Goal: Task Accomplishment & Management: Manage account settings

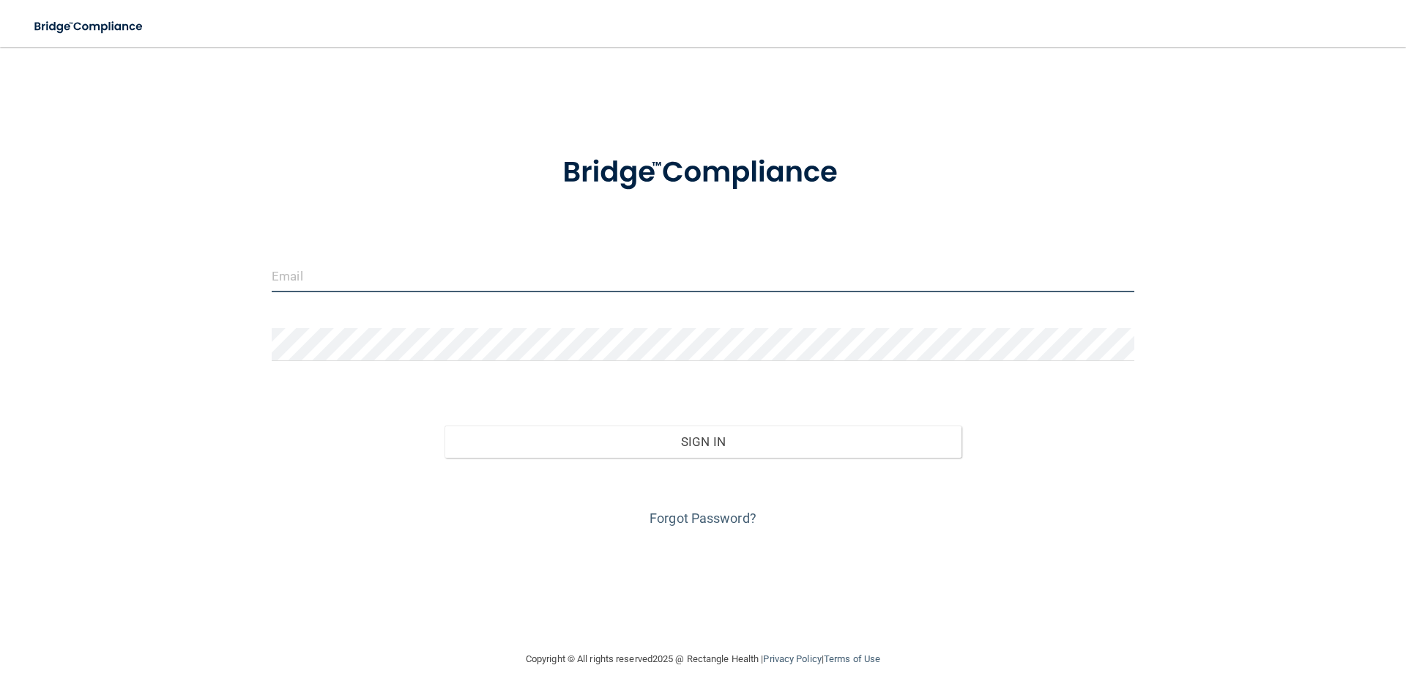
click at [818, 275] on input "email" at bounding box center [703, 275] width 863 height 33
type input "[EMAIL_ADDRESS][DOMAIN_NAME]"
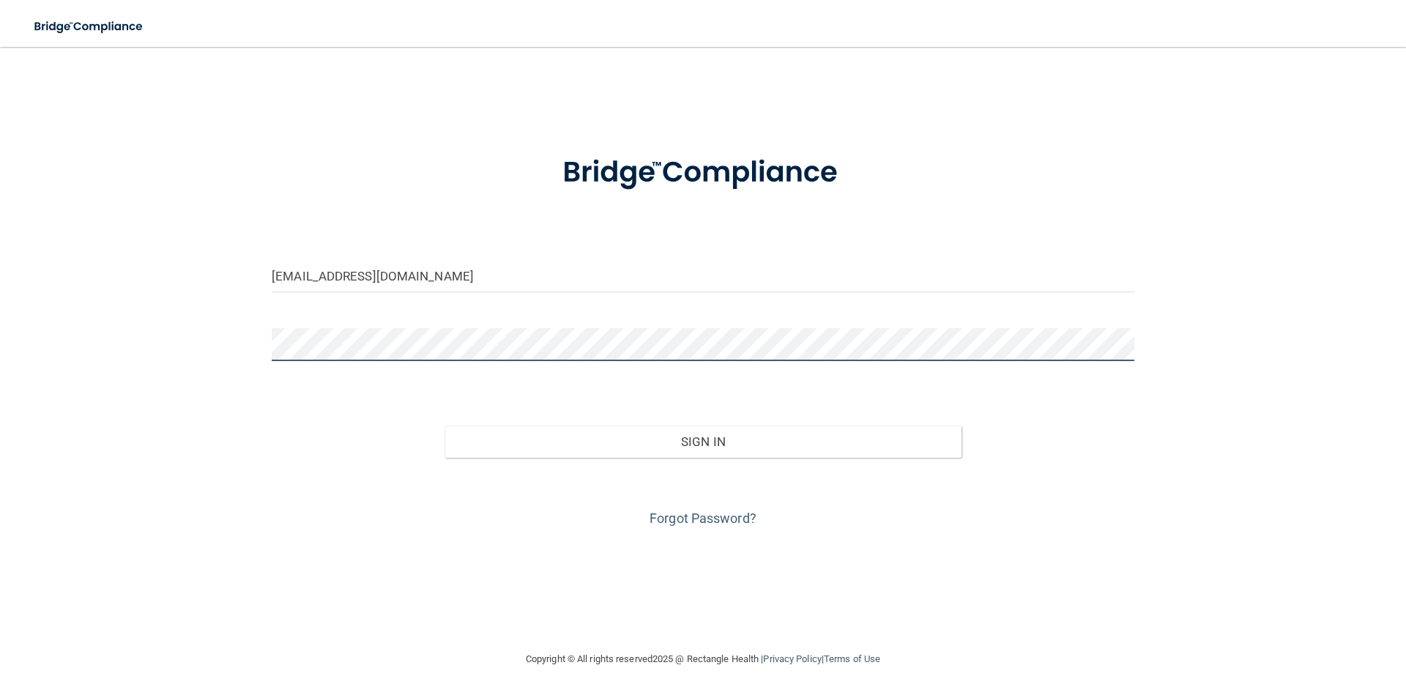
click at [444, 425] on button "Sign In" at bounding box center [703, 441] width 518 height 32
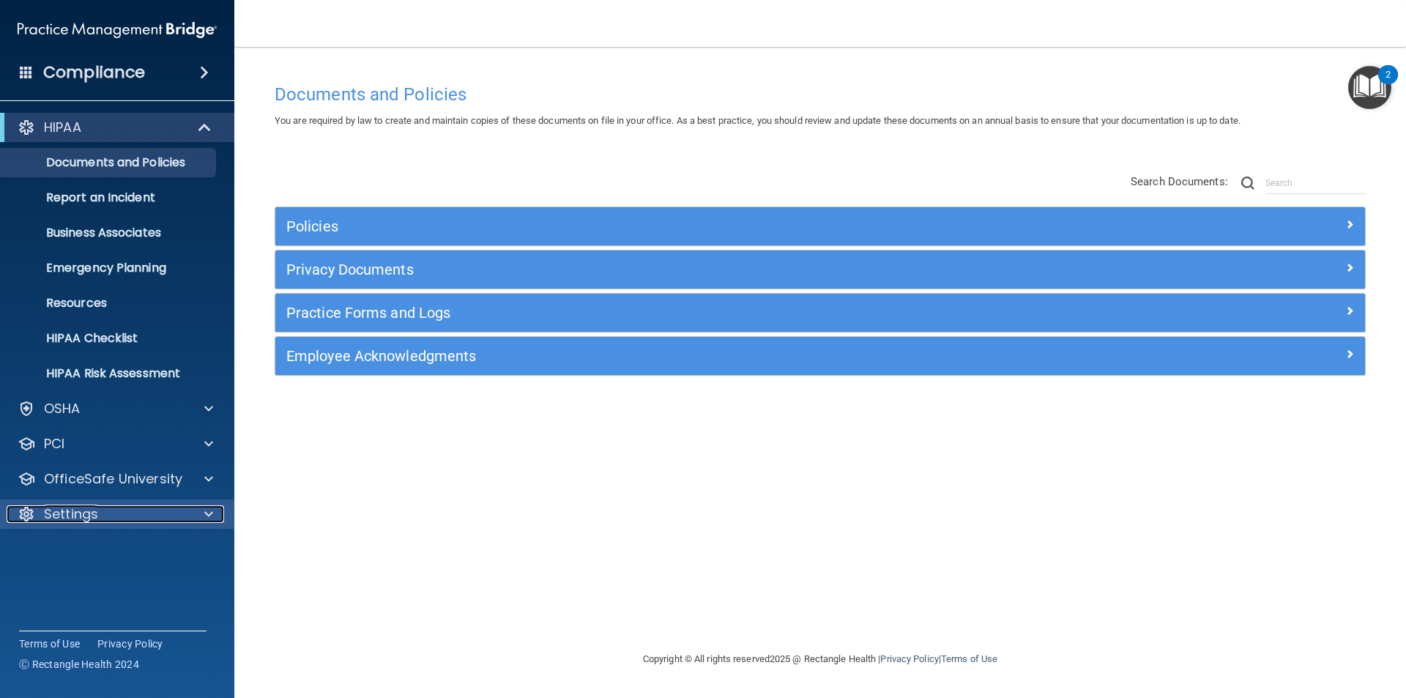
click at [121, 513] on div "Settings" at bounding box center [98, 514] width 182 height 18
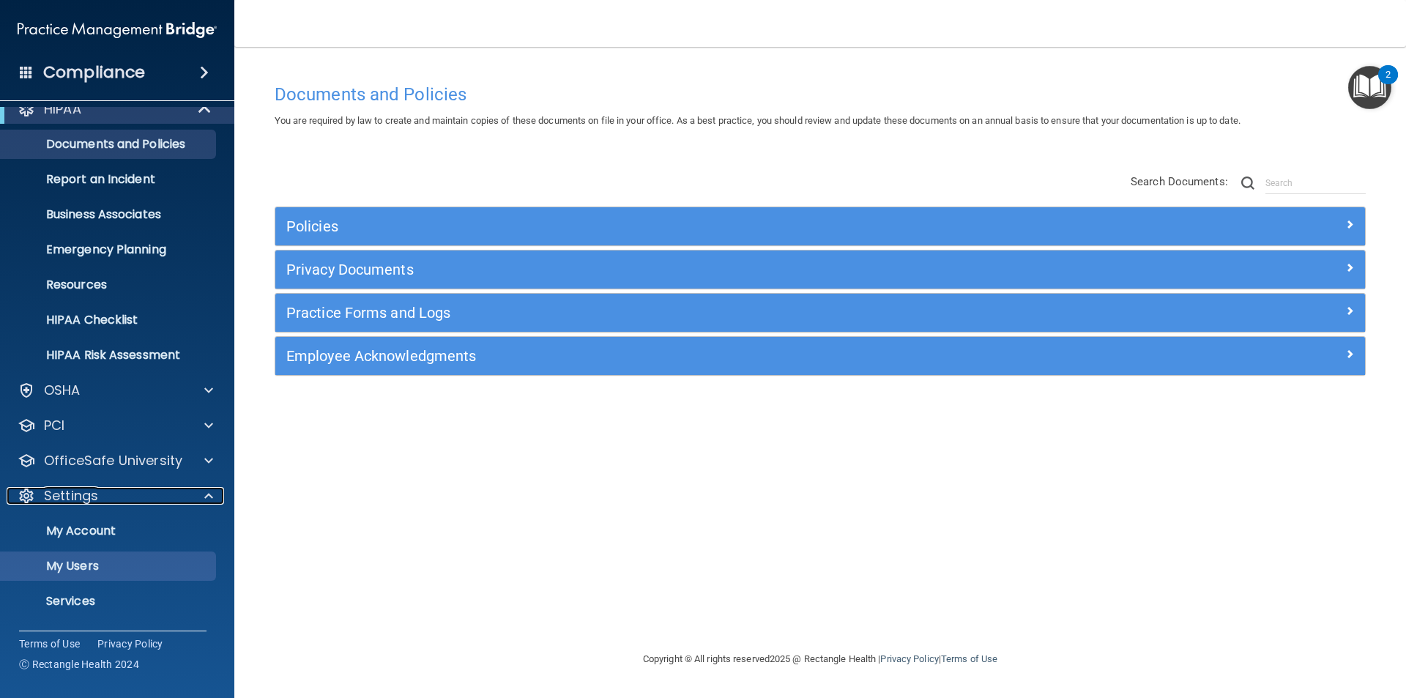
scroll to position [51, 0]
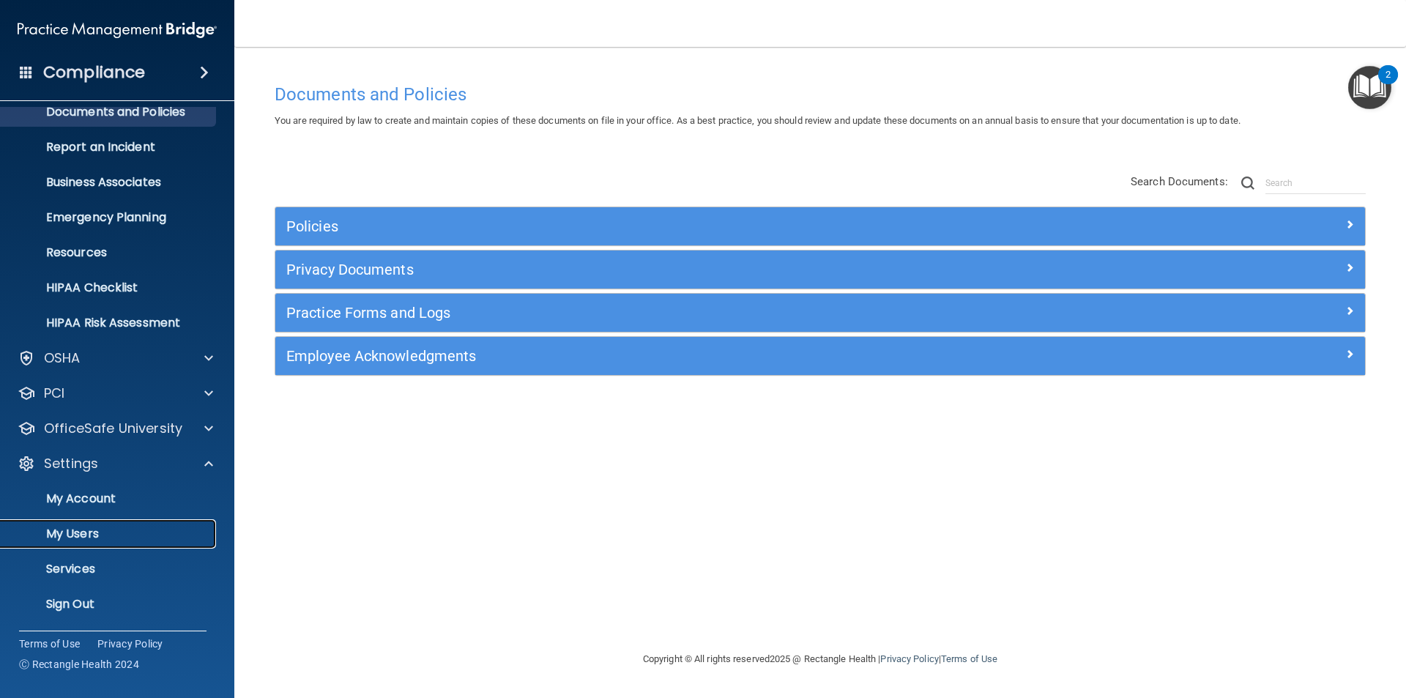
click at [85, 527] on p "My Users" at bounding box center [110, 534] width 200 height 15
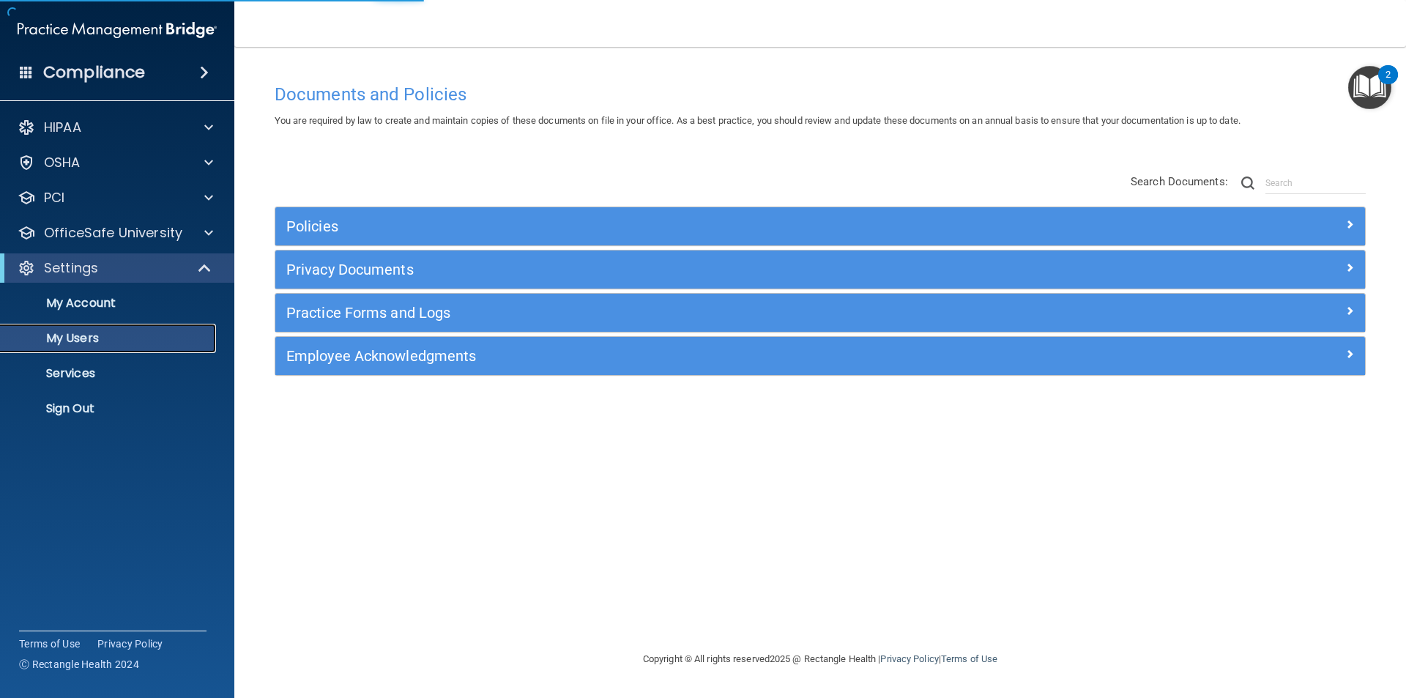
select select "20"
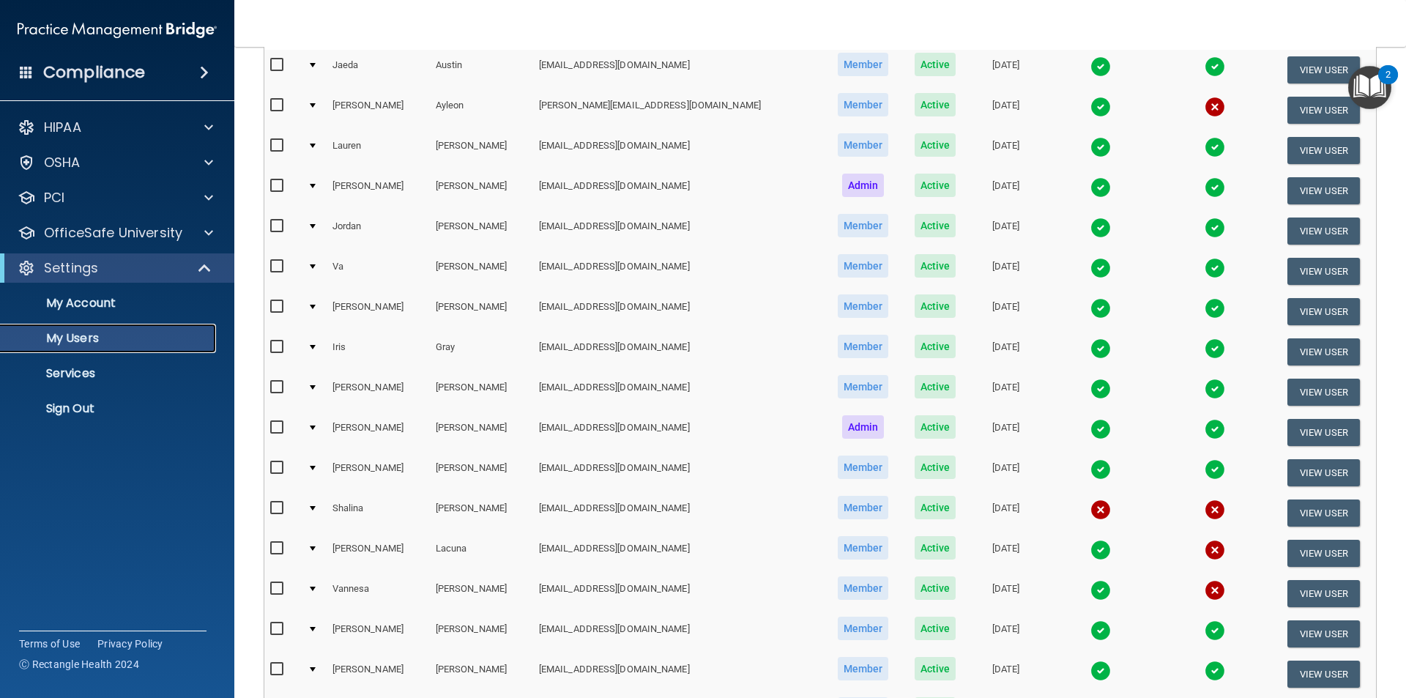
scroll to position [146, 0]
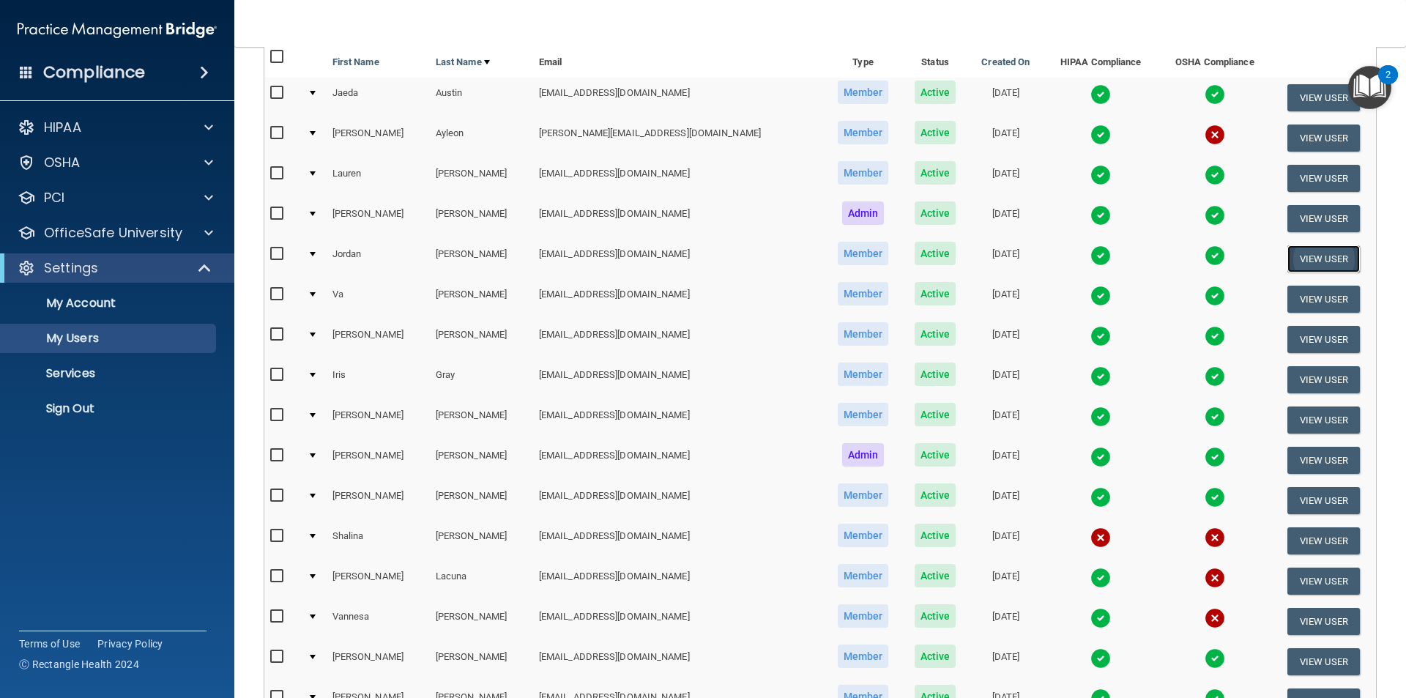
click at [1313, 258] on button "View User" at bounding box center [1323, 258] width 72 height 27
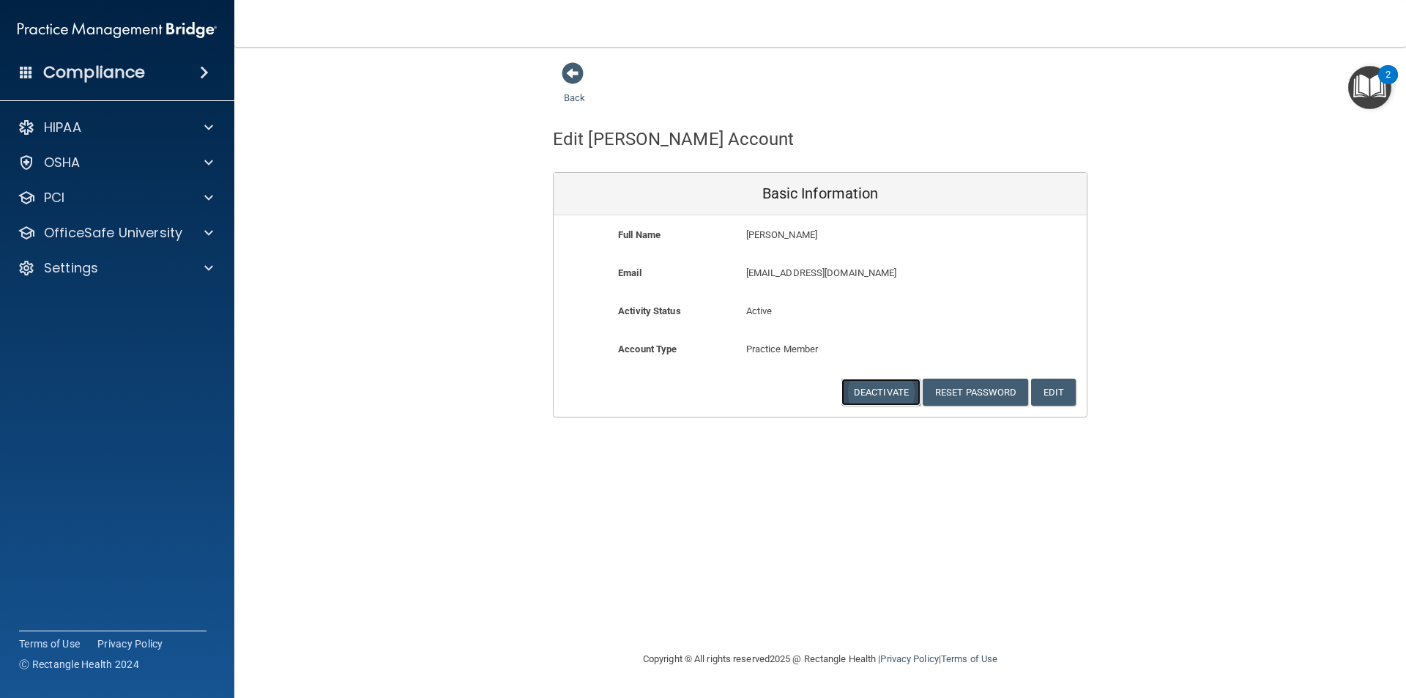
click at [854, 397] on button "Deactivate" at bounding box center [880, 392] width 79 height 27
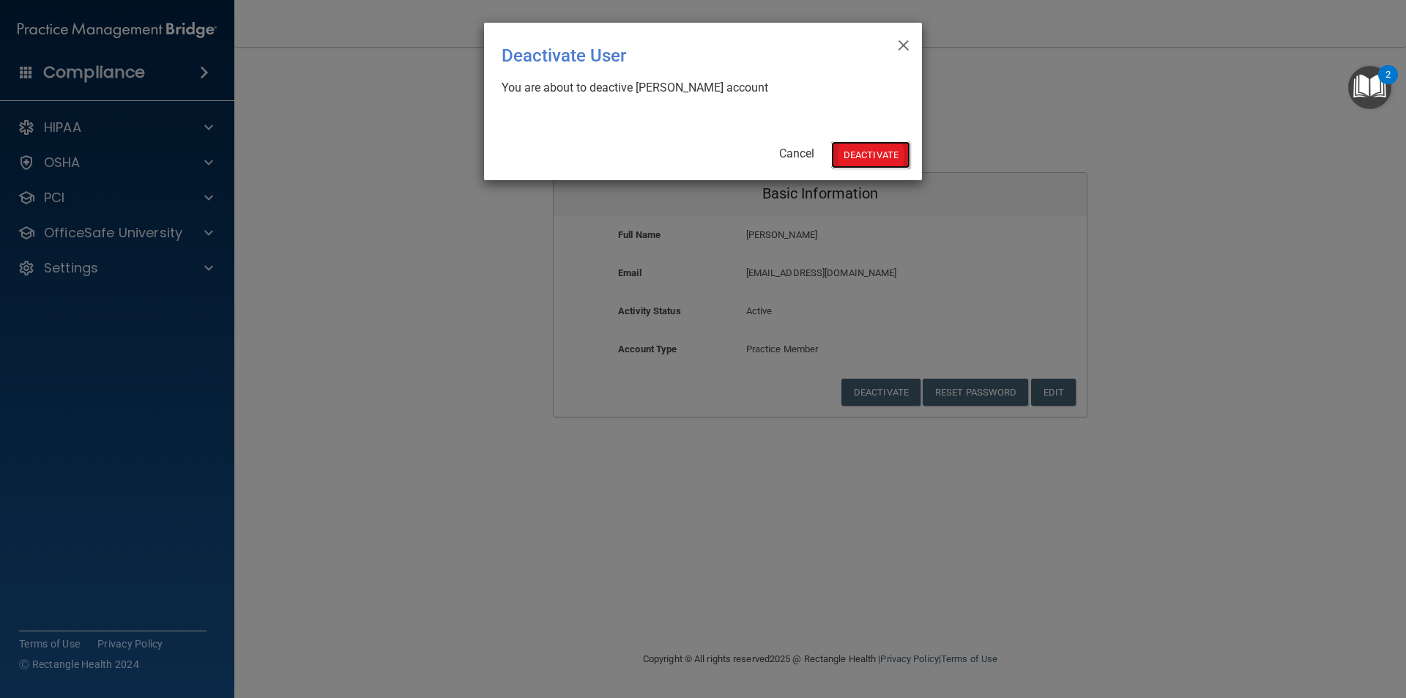
click at [856, 168] on button "Deactivate" at bounding box center [870, 154] width 79 height 27
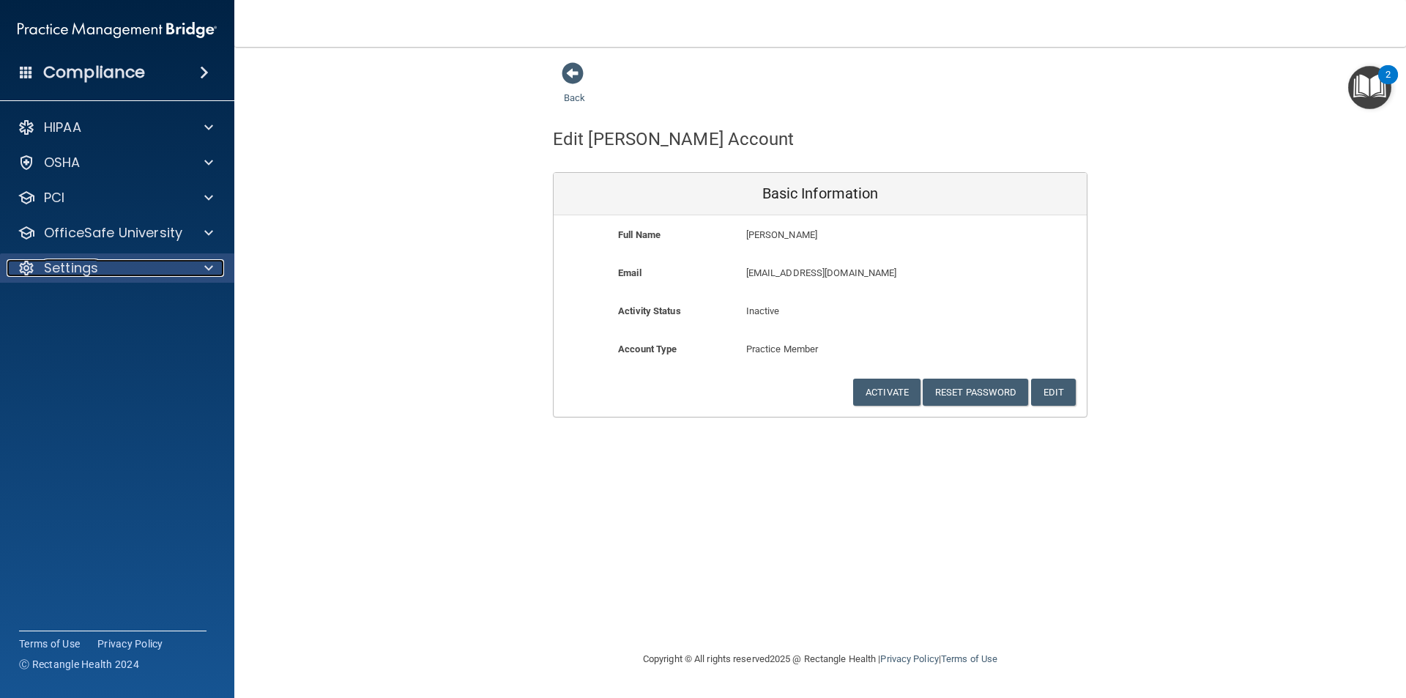
click at [105, 269] on div "Settings" at bounding box center [98, 268] width 182 height 18
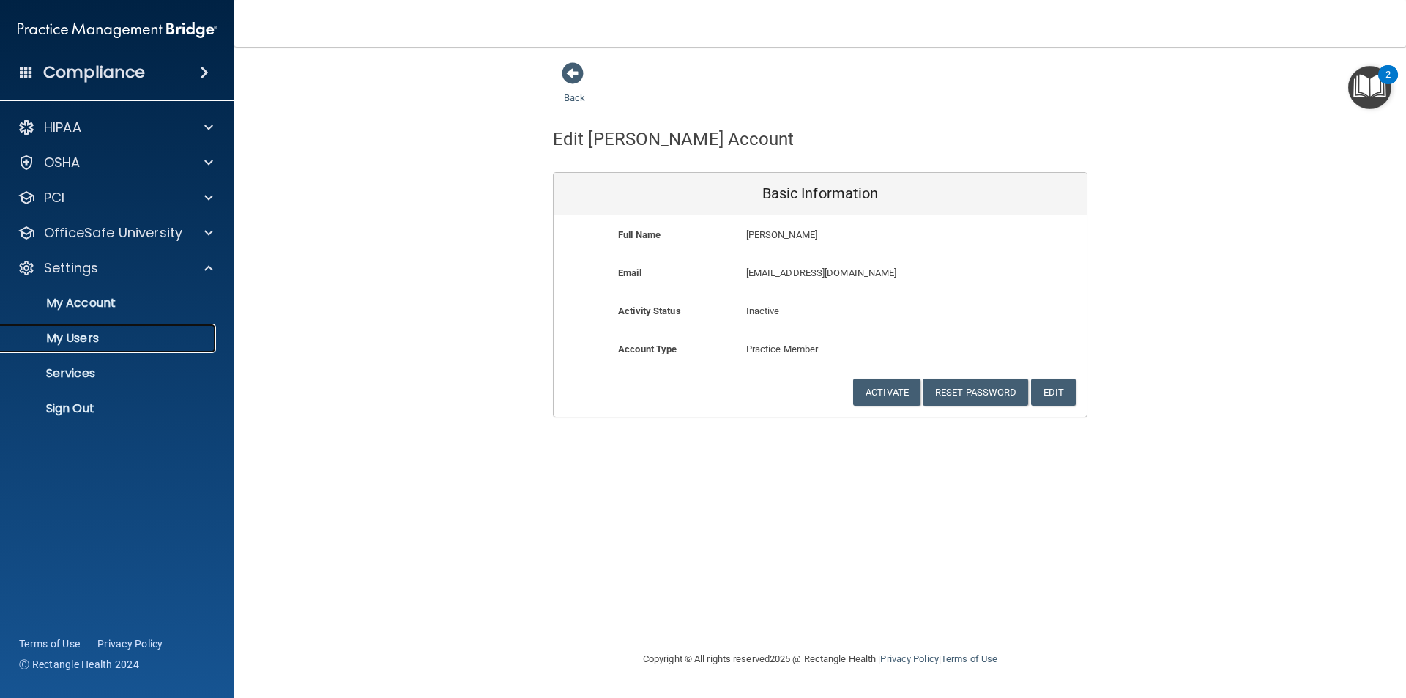
click at [98, 332] on p "My Users" at bounding box center [110, 338] width 200 height 15
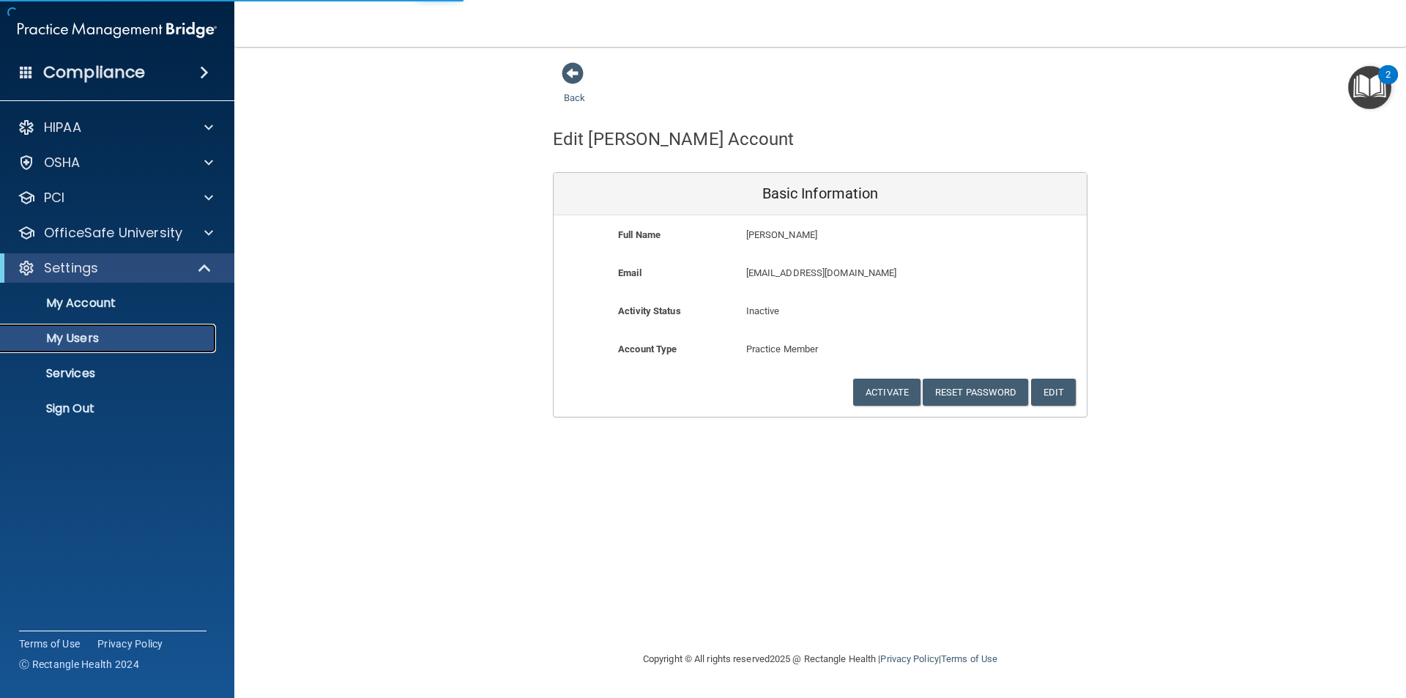
select select "20"
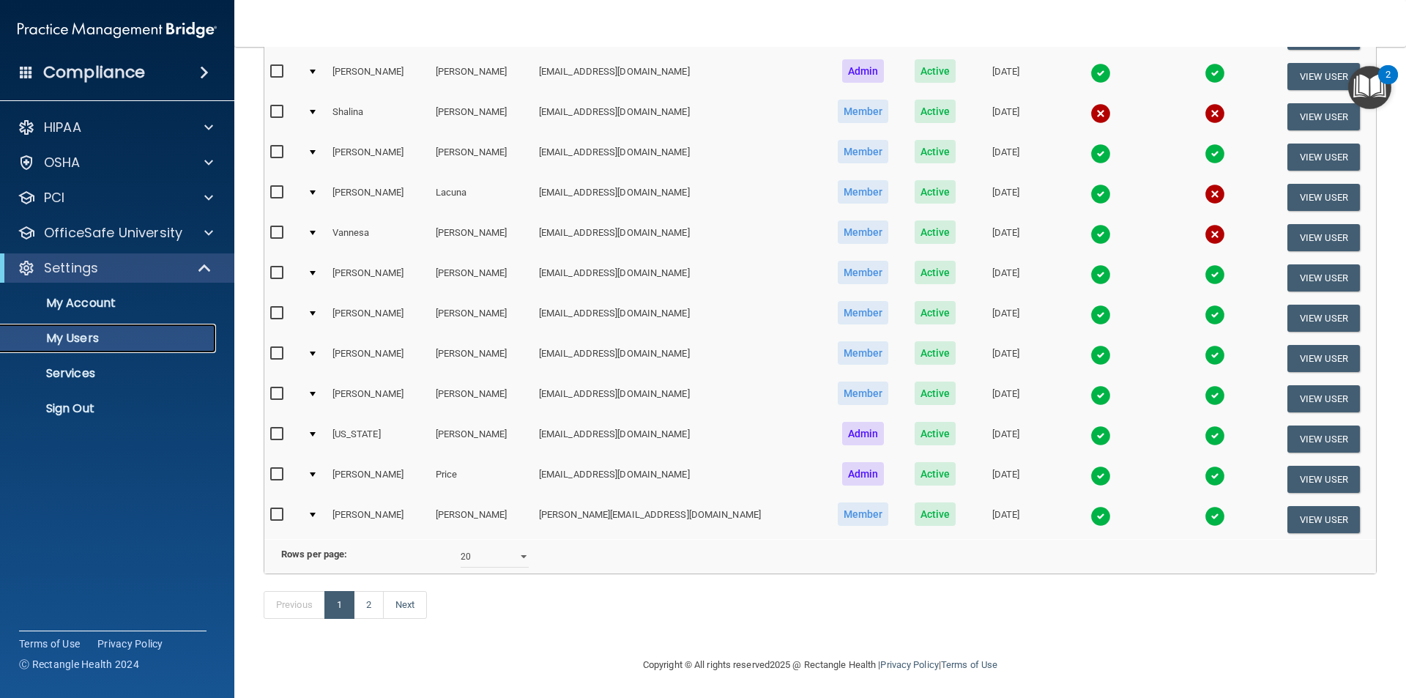
scroll to position [514, 0]
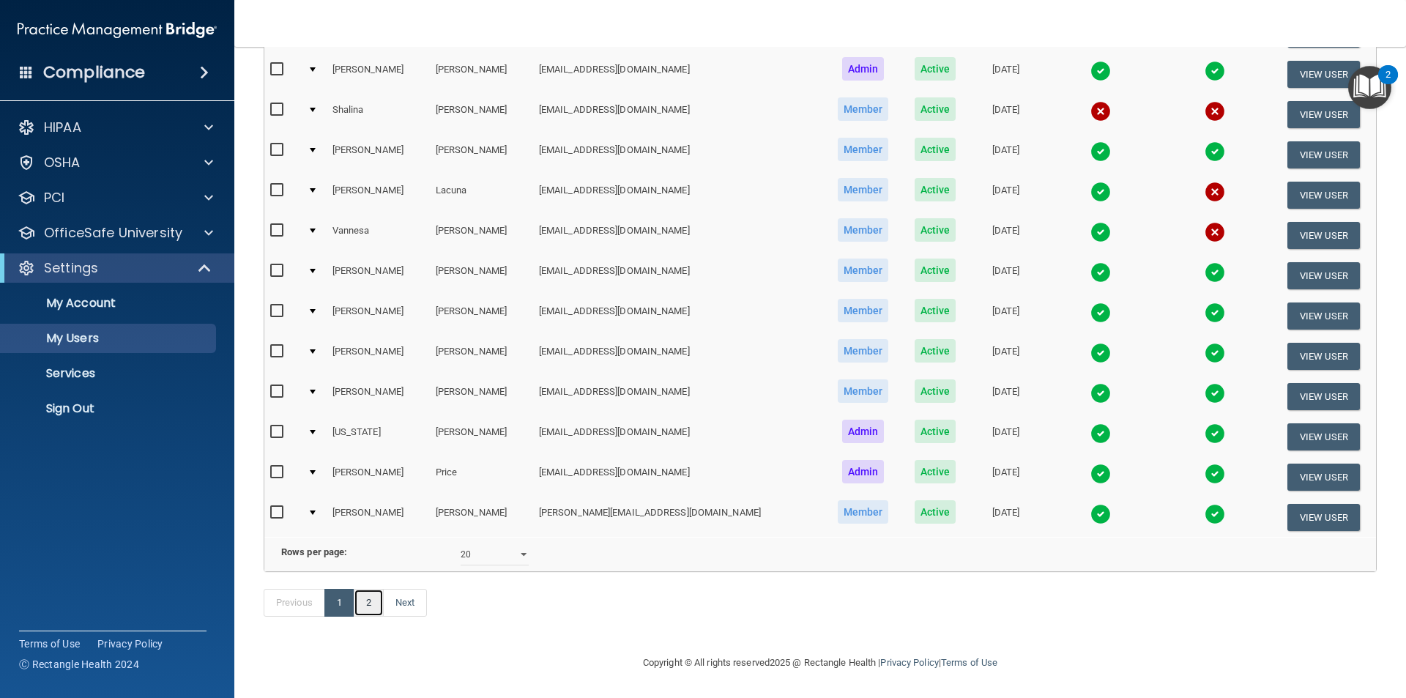
click at [365, 603] on link "2" at bounding box center [369, 603] width 30 height 28
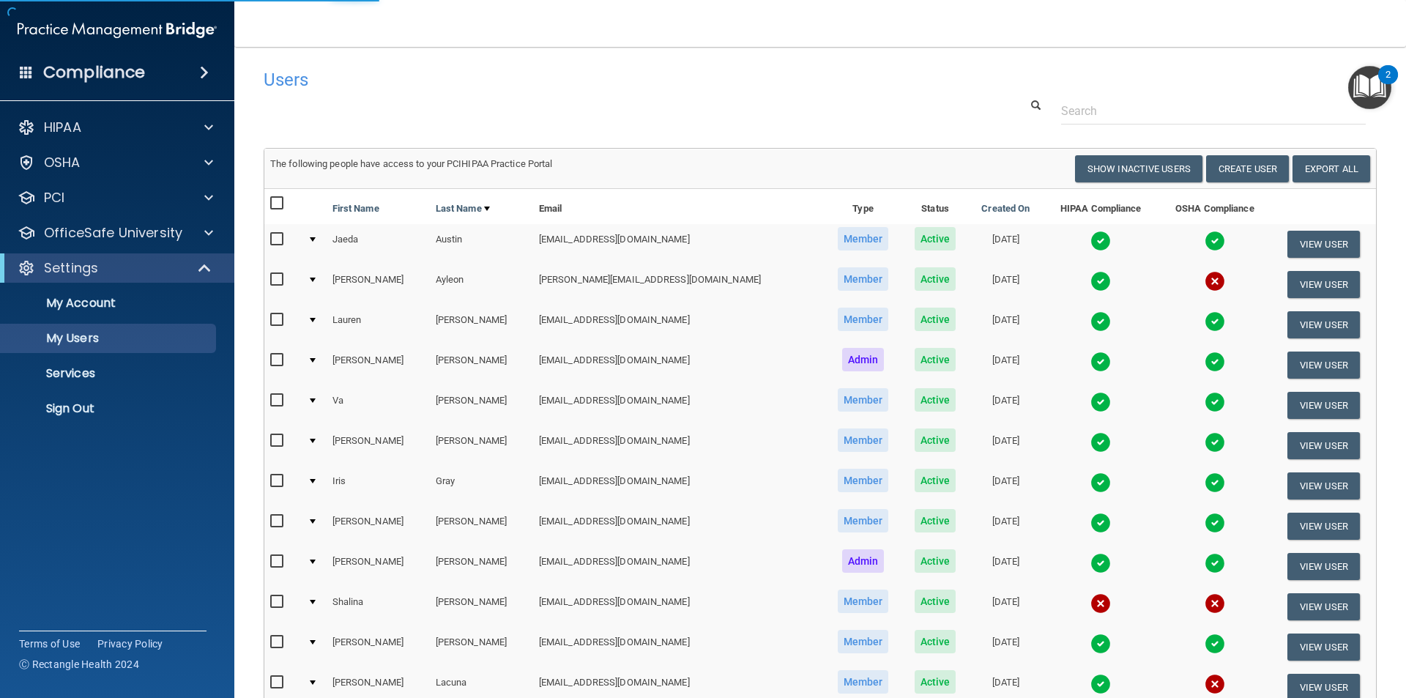
select select "20"
